Goal: Information Seeking & Learning: Learn about a topic

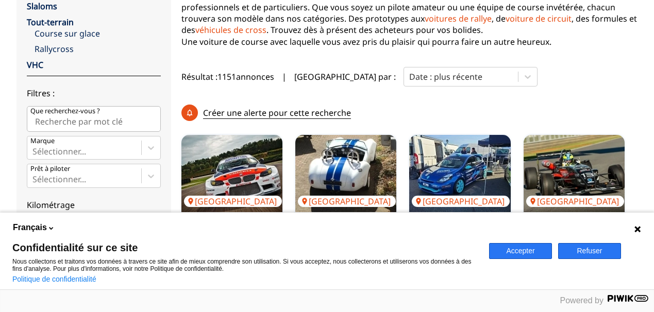
scroll to position [206, 0]
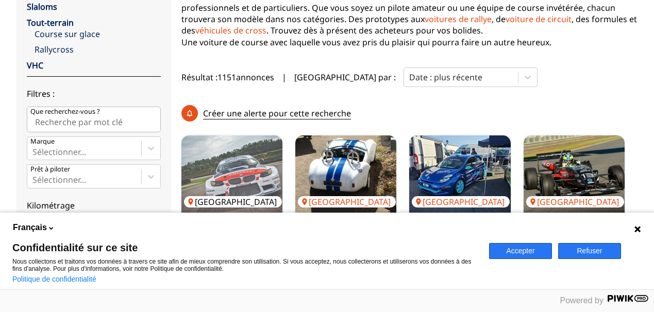
click at [218, 136] on img at bounding box center [231, 174] width 101 height 77
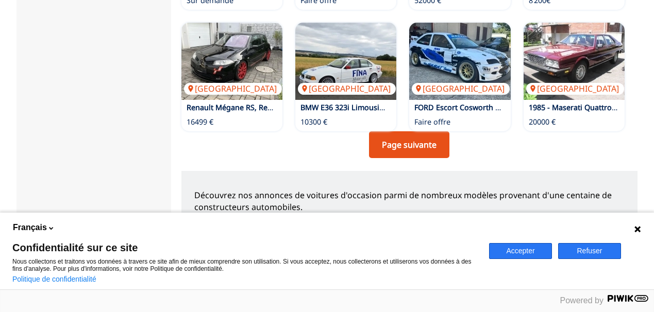
scroll to position [876, 0]
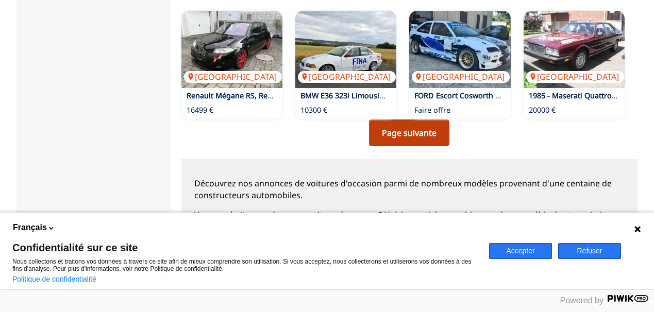
click at [424, 120] on link "Page suivante" at bounding box center [409, 133] width 80 height 27
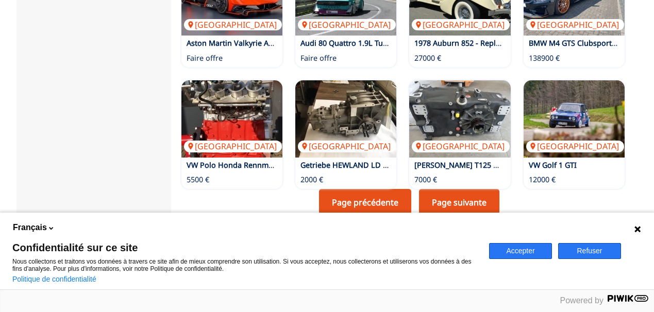
scroll to position [825, 0]
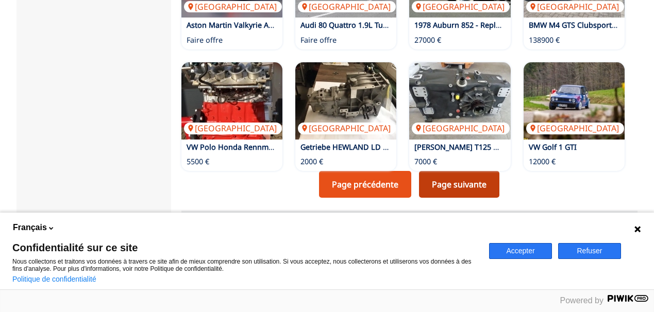
click at [468, 171] on link "Page suivante" at bounding box center [459, 184] width 80 height 27
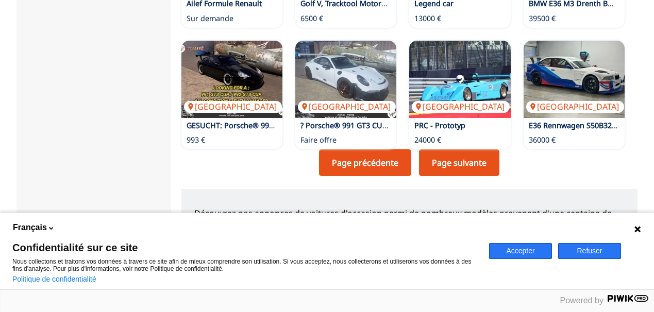
scroll to position [825, 0]
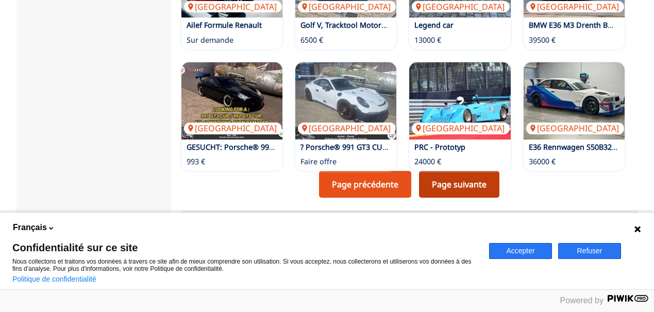
click at [453, 171] on link "Page suivante" at bounding box center [459, 184] width 80 height 27
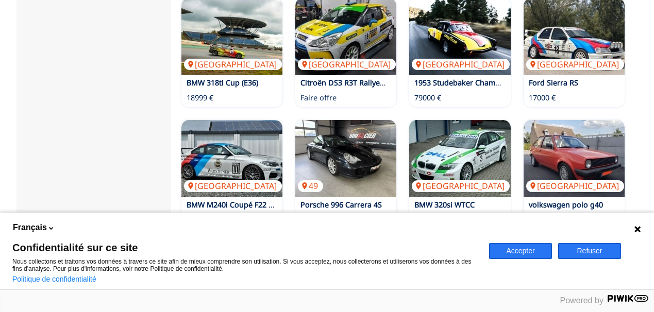
scroll to position [773, 0]
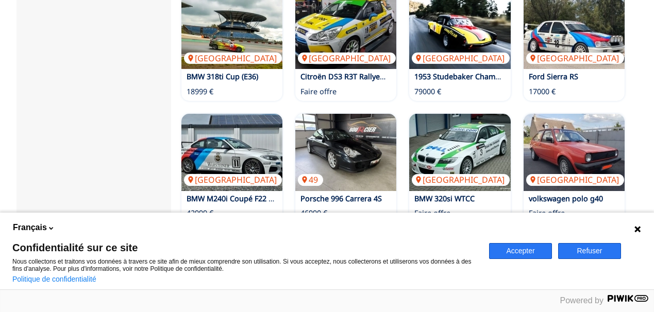
click at [482, 223] on link "Page suivante" at bounding box center [459, 236] width 80 height 27
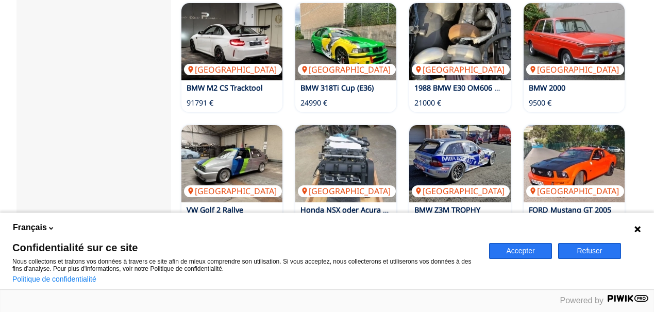
scroll to position [773, 0]
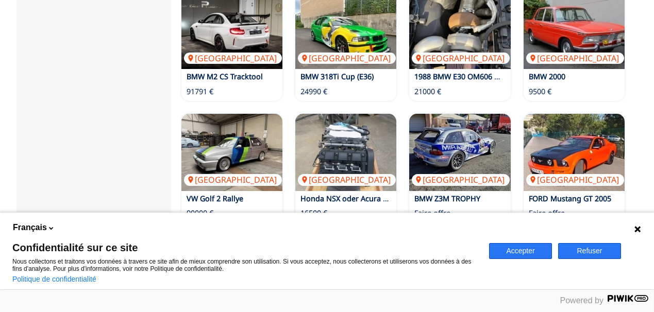
click at [445, 223] on link "Page suivante" at bounding box center [459, 236] width 80 height 27
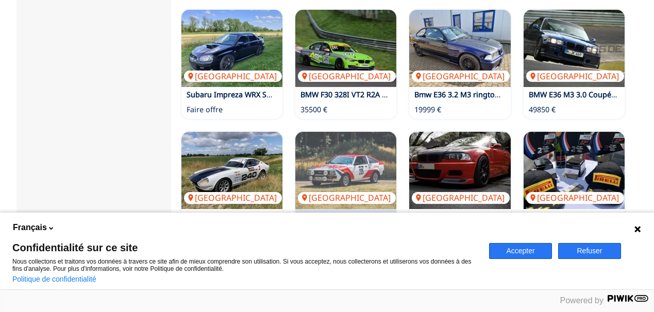
scroll to position [773, 0]
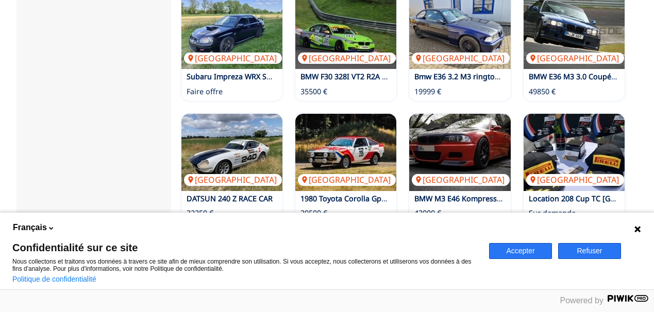
click at [444, 223] on link "Page suivante" at bounding box center [459, 236] width 80 height 27
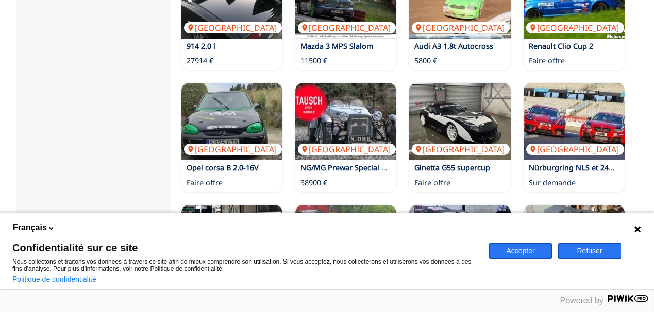
scroll to position [670, 0]
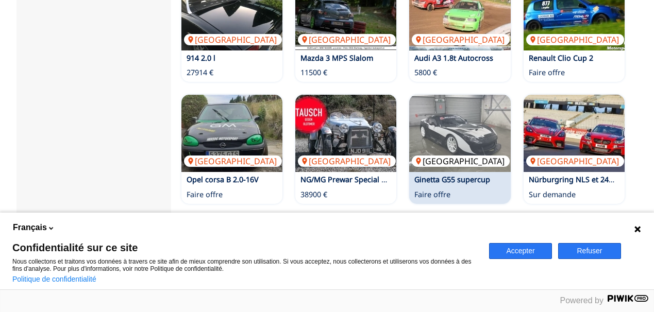
click at [483, 95] on img at bounding box center [459, 133] width 101 height 77
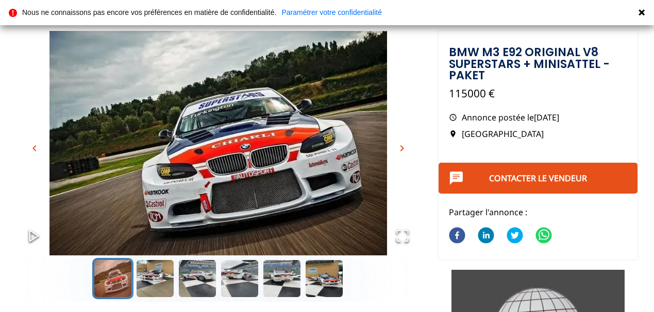
scroll to position [103, 0]
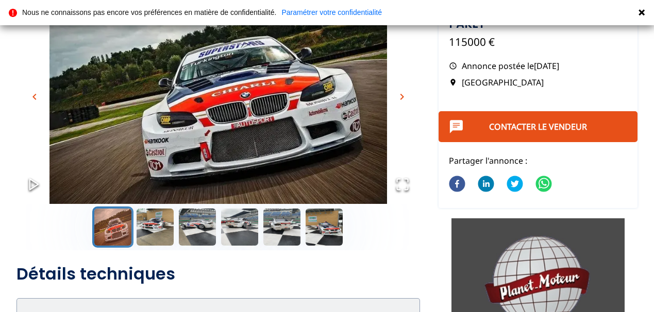
click at [403, 98] on span "chevron_right" at bounding box center [402, 97] width 12 height 12
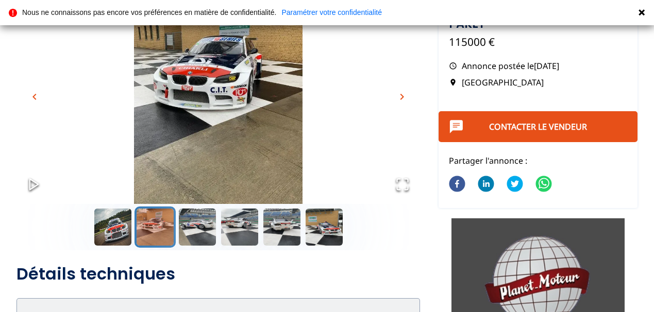
click at [403, 98] on span "chevron_right" at bounding box center [402, 97] width 12 height 12
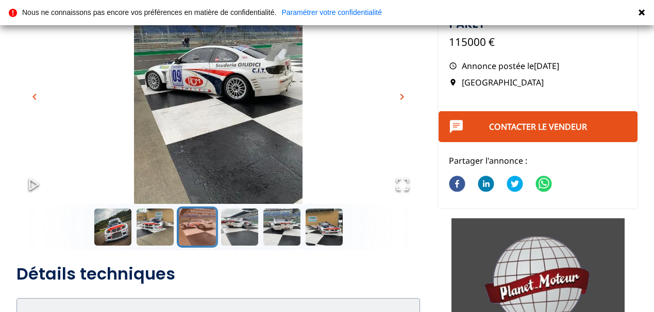
click at [403, 98] on span "chevron_right" at bounding box center [402, 97] width 12 height 12
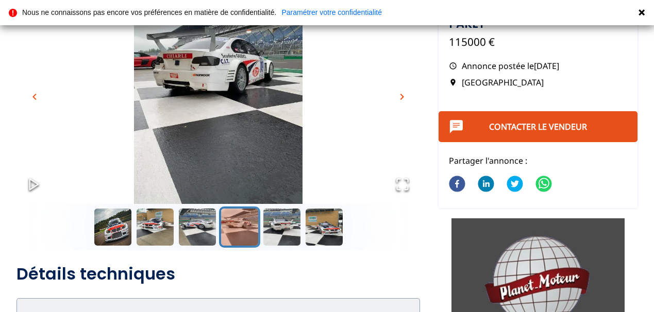
click at [403, 98] on span "chevron_right" at bounding box center [402, 97] width 12 height 12
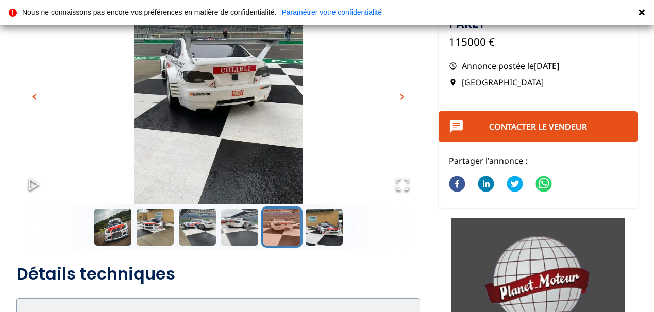
click at [403, 98] on span "chevron_right" at bounding box center [402, 97] width 12 height 12
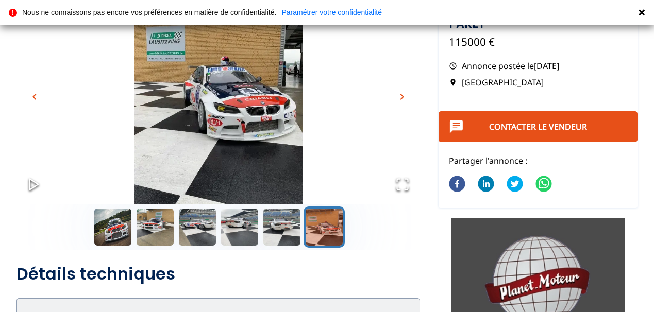
click at [403, 98] on span "chevron_right" at bounding box center [402, 97] width 12 height 12
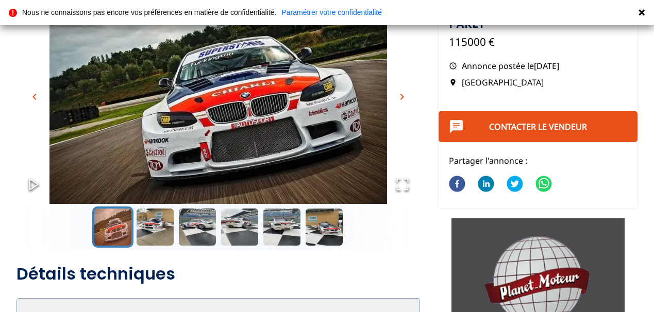
click at [403, 98] on span "chevron_right" at bounding box center [402, 97] width 12 height 12
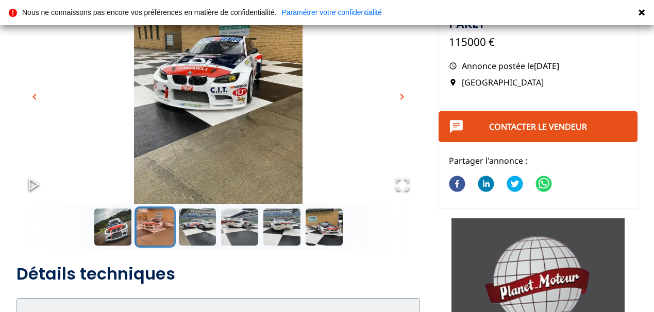
click at [403, 98] on span "chevron_right" at bounding box center [402, 97] width 12 height 12
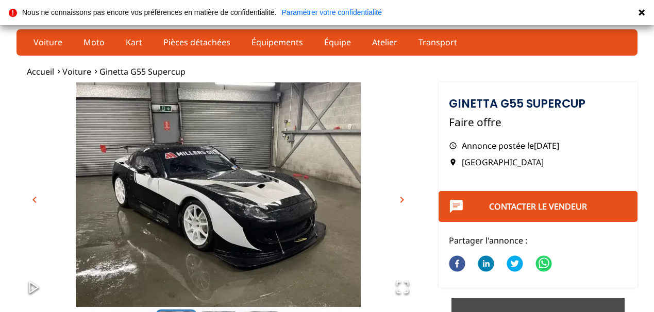
click at [405, 202] on span "chevron_right" at bounding box center [402, 200] width 12 height 12
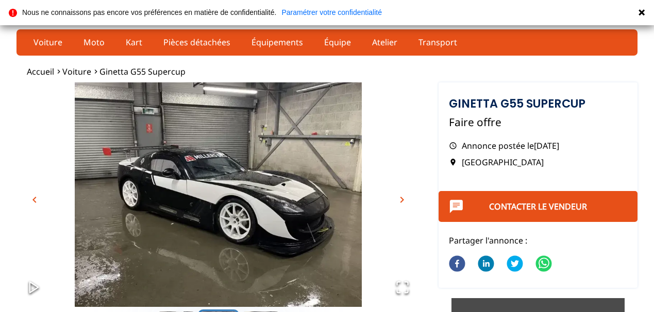
click at [405, 202] on span "chevron_right" at bounding box center [402, 200] width 12 height 12
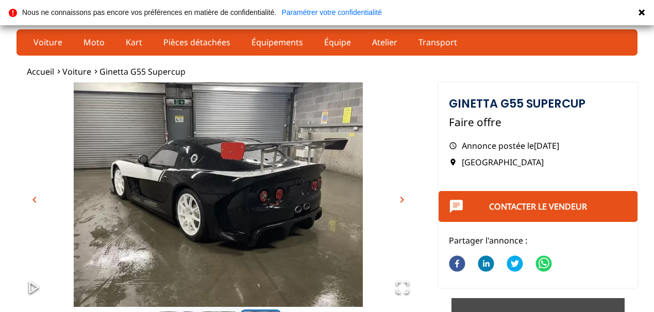
click at [405, 202] on span "chevron_right" at bounding box center [402, 200] width 12 height 12
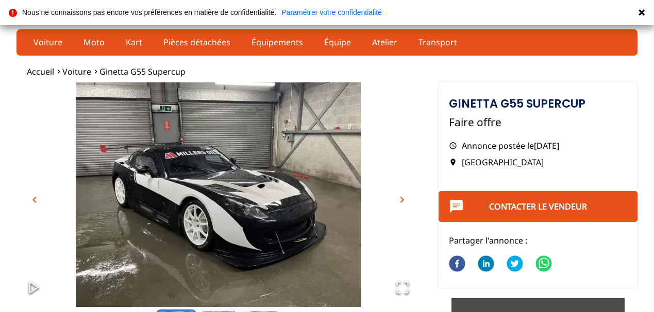
click at [405, 202] on span "chevron_right" at bounding box center [402, 200] width 12 height 12
